Goal: Information Seeking & Learning: Check status

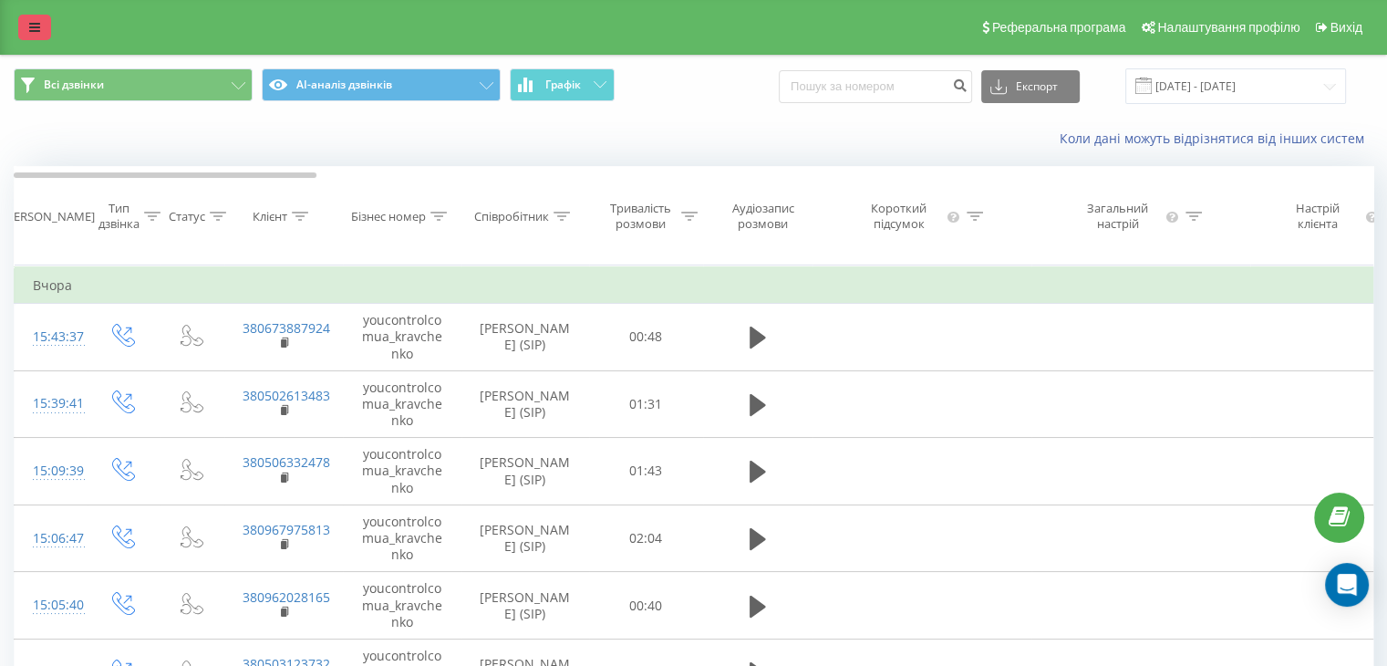
click at [32, 32] on icon at bounding box center [34, 27] width 11 height 13
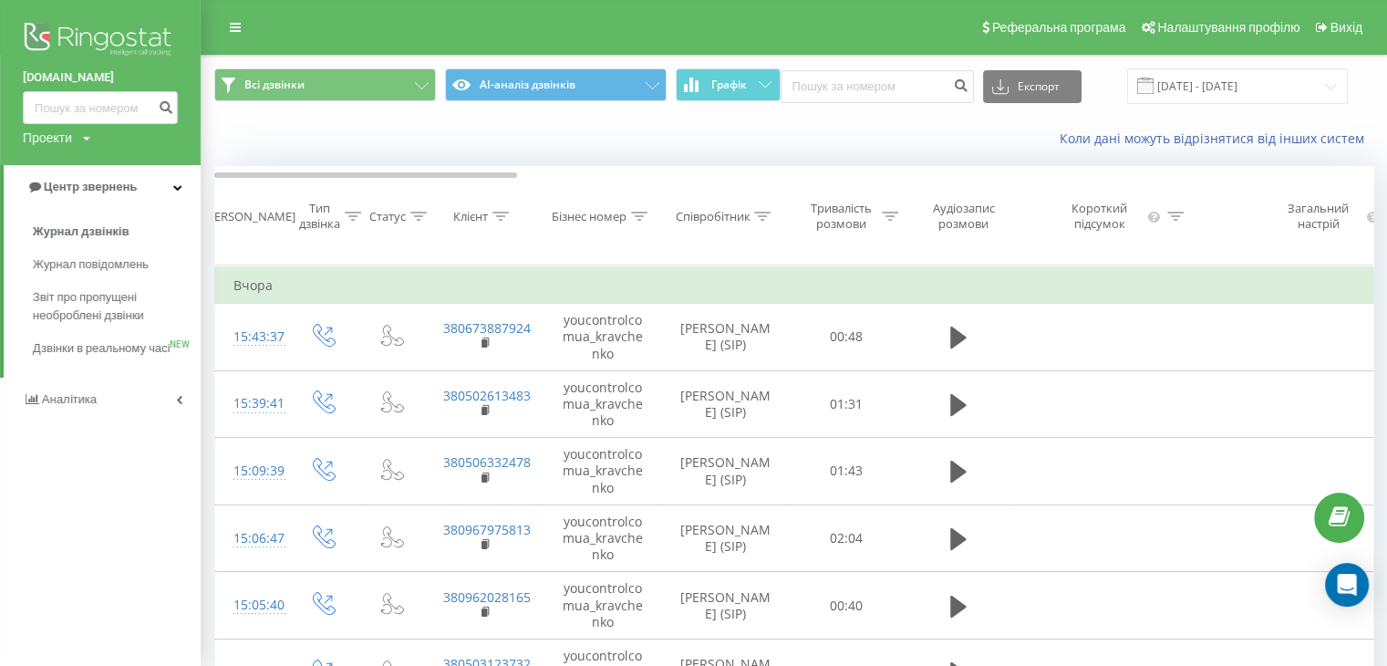
click at [67, 34] on img at bounding box center [100, 41] width 155 height 46
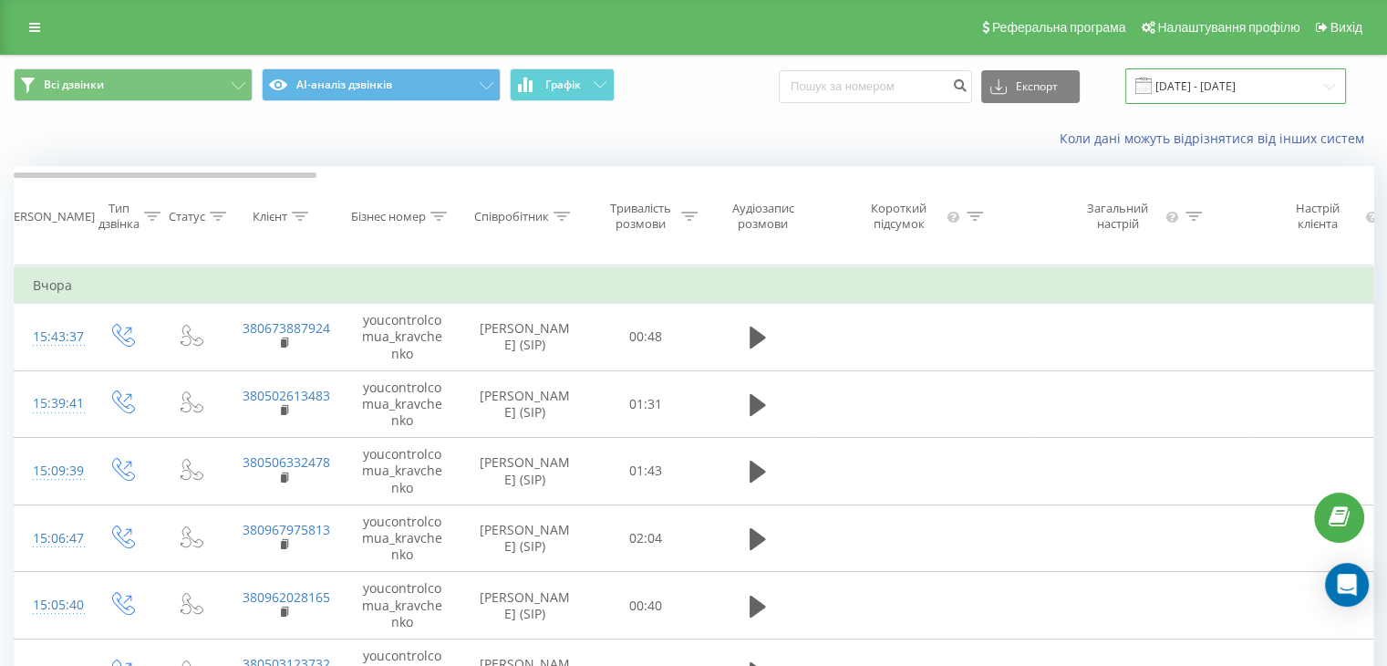
click at [1270, 80] on input "[DATE] - [DATE]" at bounding box center [1236, 86] width 221 height 36
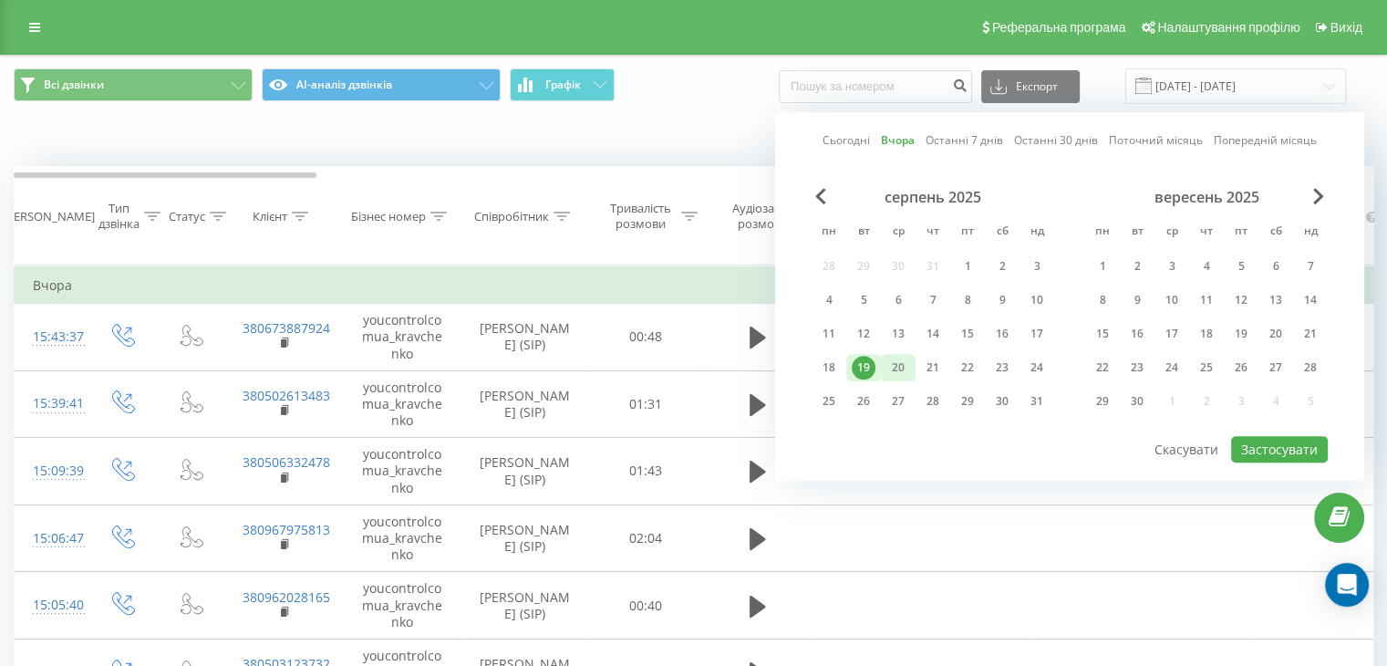
click at [899, 359] on div "20" at bounding box center [899, 368] width 24 height 24
click at [1304, 453] on button "Застосувати" at bounding box center [1279, 449] width 97 height 26
type input "20.08.2025 - 20.08.2025"
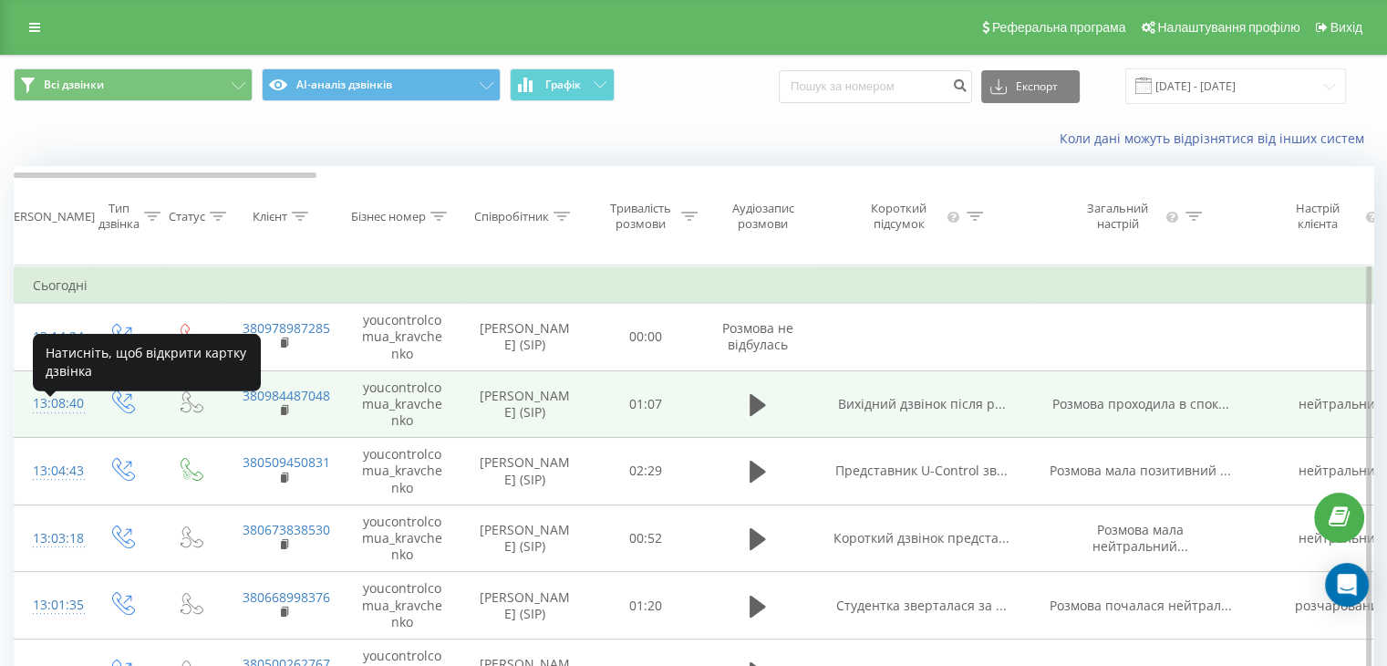
click at [47, 419] on div "13:08:40" at bounding box center [51, 404] width 36 height 36
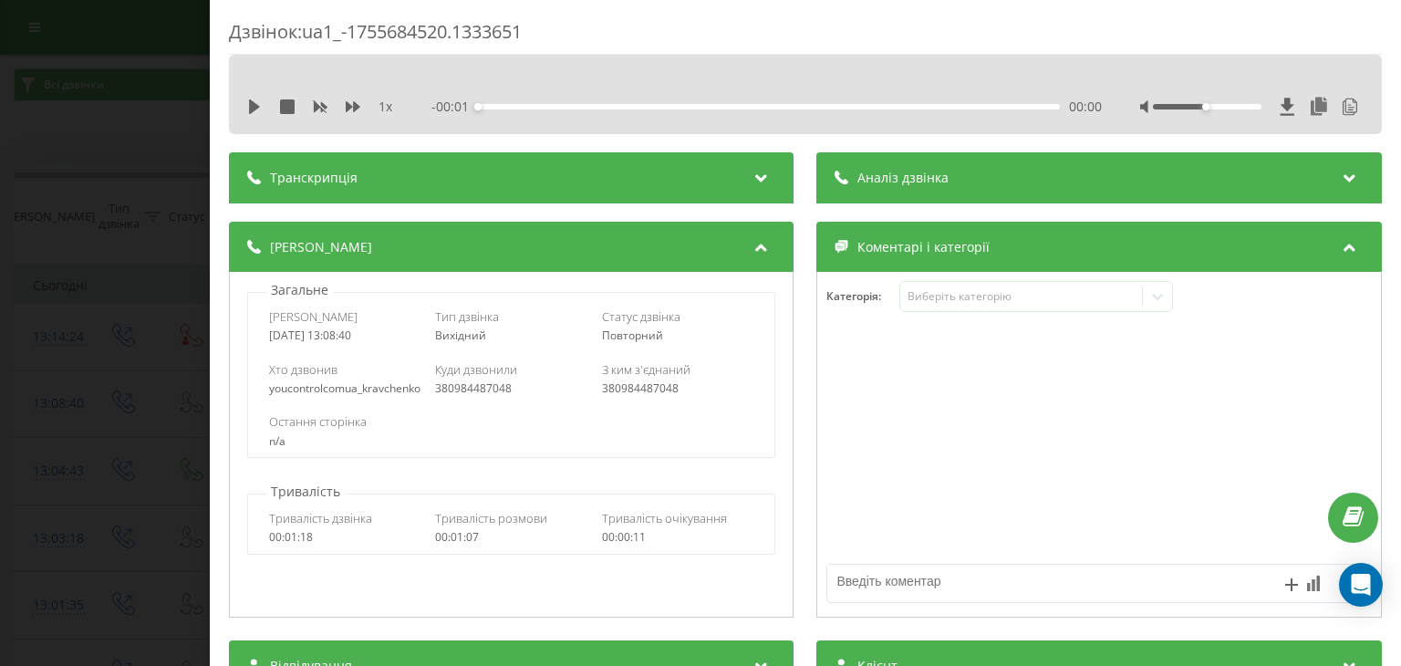
click at [951, 182] on div "Аналіз дзвінка" at bounding box center [1099, 177] width 565 height 51
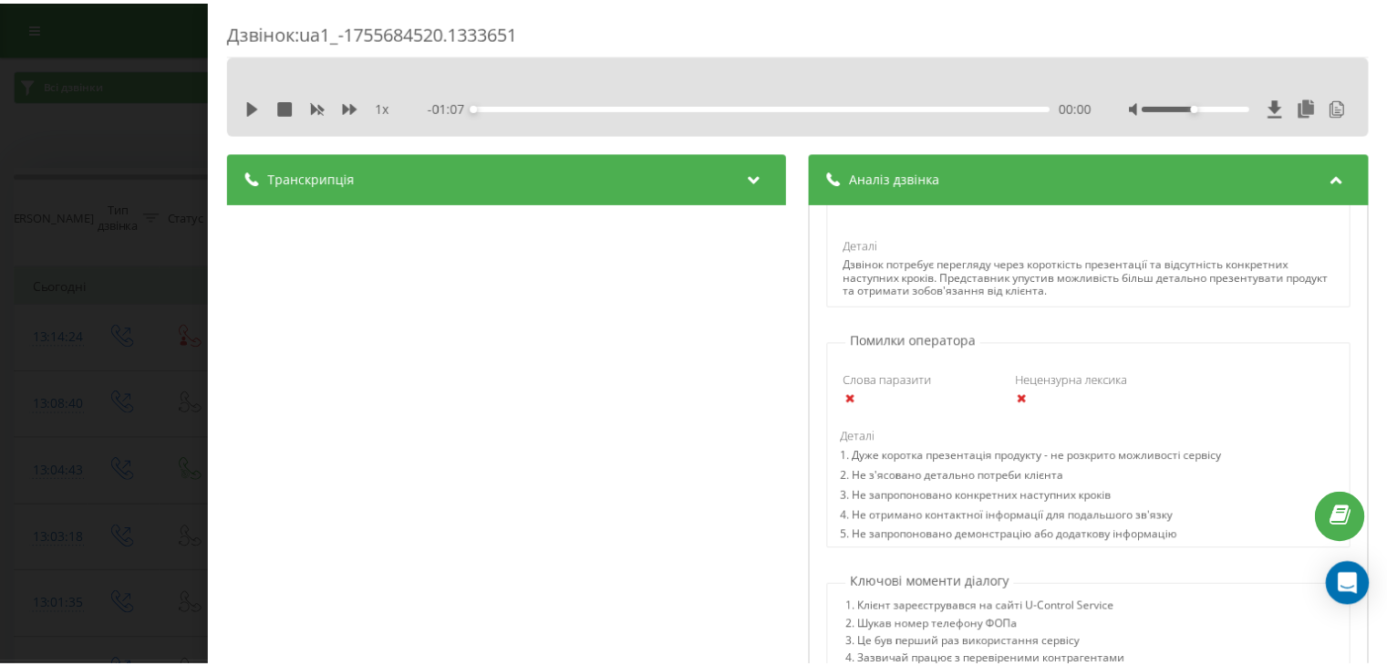
scroll to position [1026, 0]
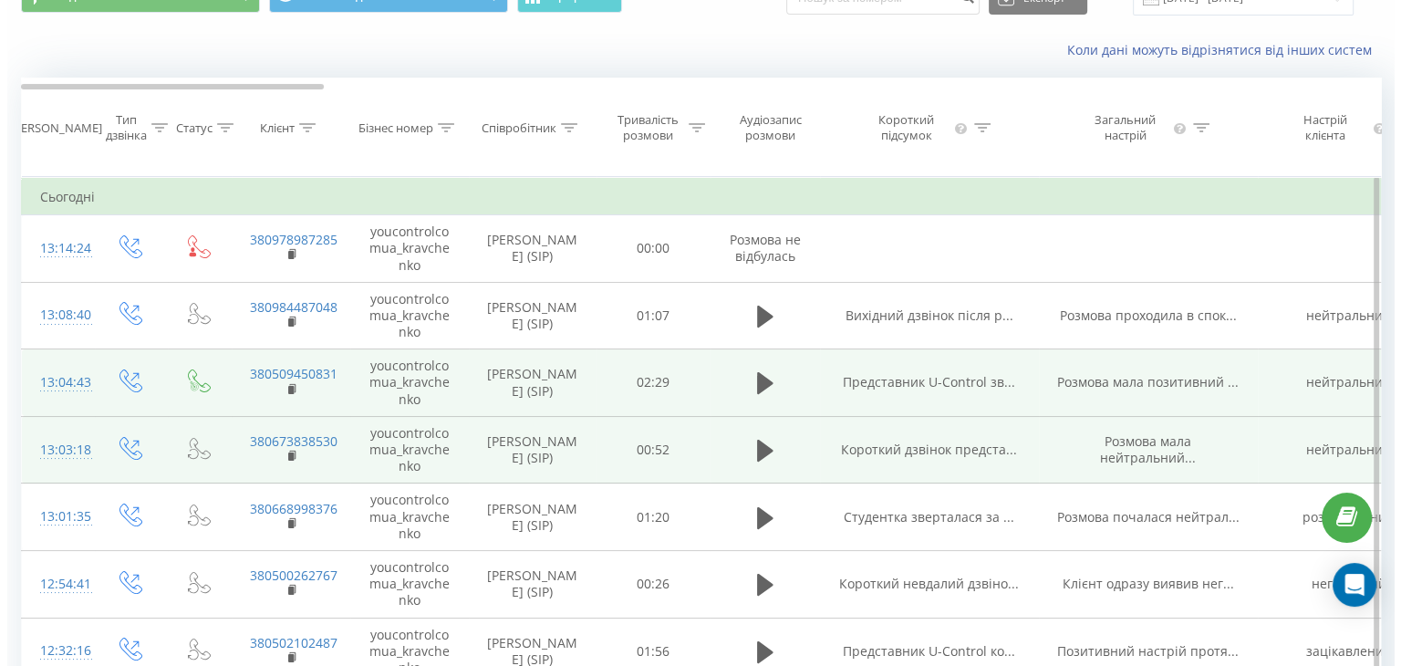
scroll to position [88, 0]
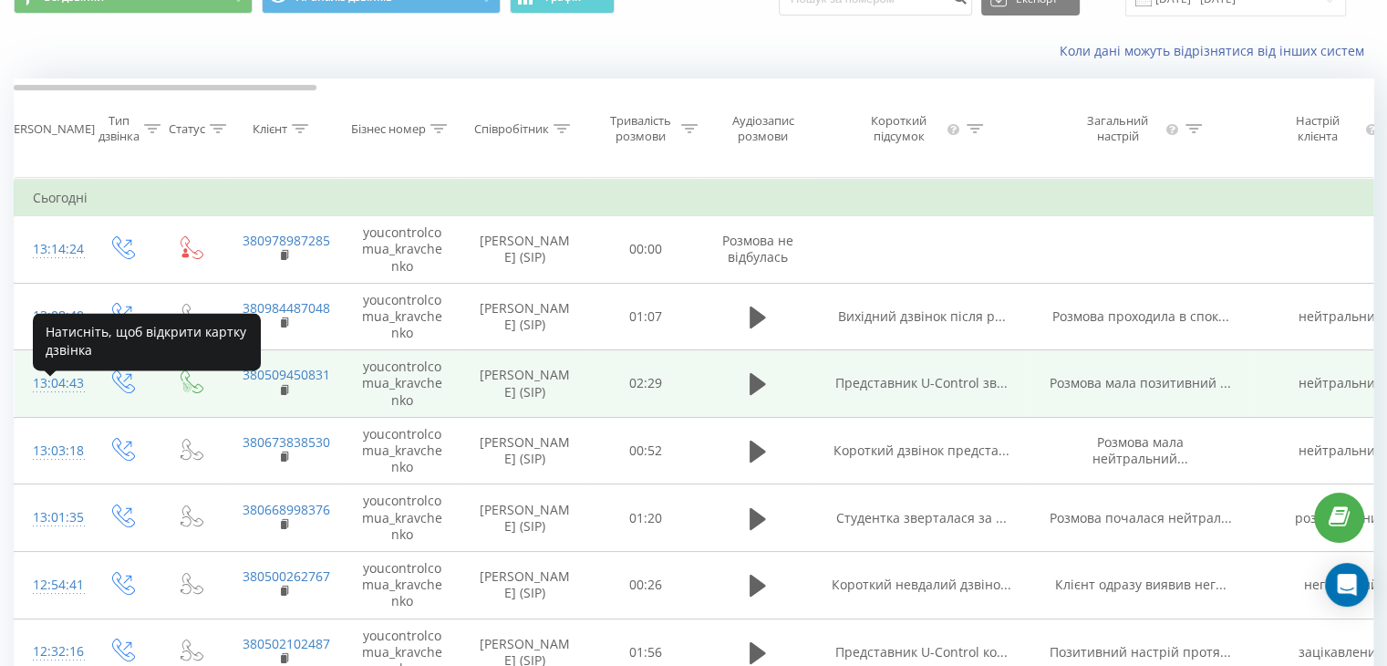
click at [59, 393] on div "13:04:43" at bounding box center [51, 384] width 36 height 36
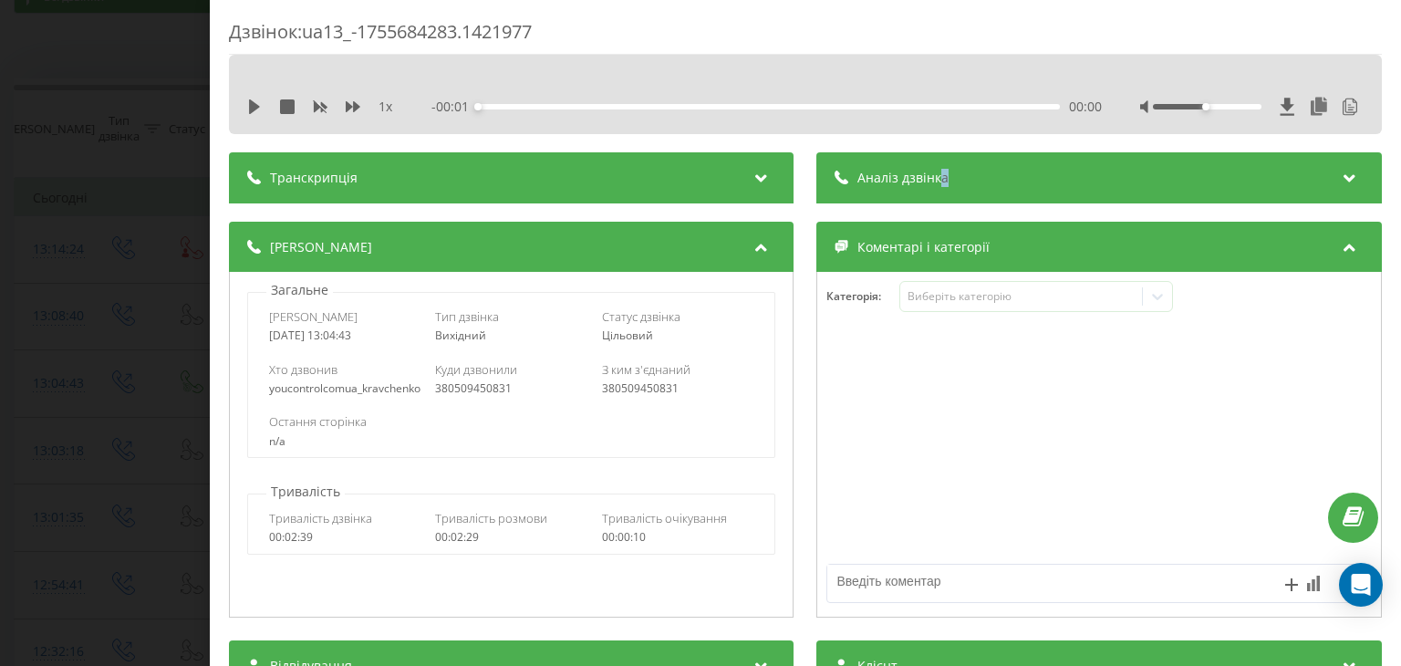
click at [938, 172] on span "Аналіз дзвінка" at bounding box center [903, 178] width 91 height 18
